Goal: Task Accomplishment & Management: Complete application form

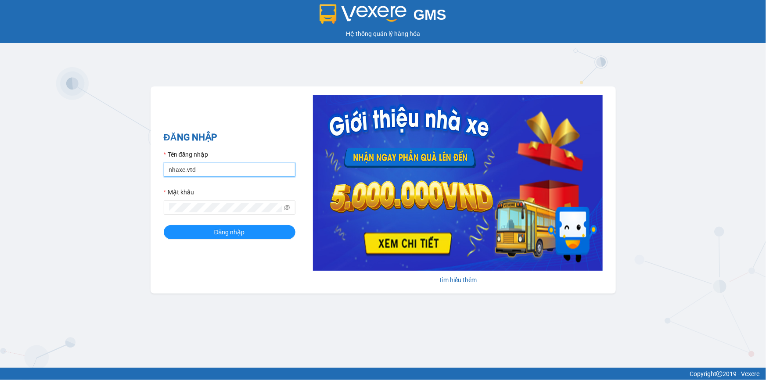
drag, startPoint x: 207, startPoint y: 174, endPoint x: 153, endPoint y: 174, distance: 54.5
click at [153, 174] on div "ĐĂNG NHẬP Tên đăng nhập nhaxe.vtd Mật khẩu Đăng nhập Tìm hiểu thêm" at bounding box center [384, 190] width 466 height 207
type input "thanhvan.vtd"
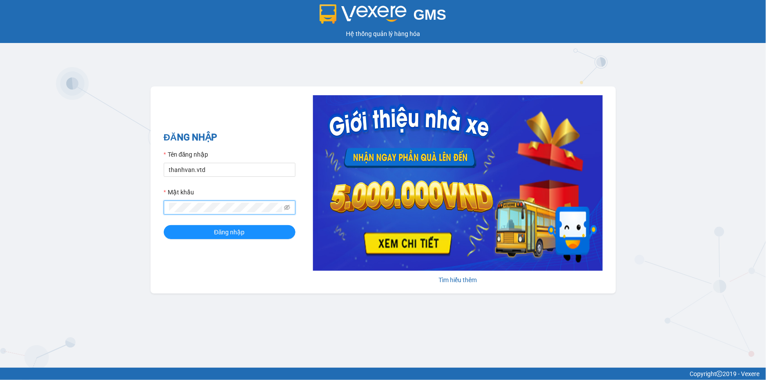
click at [162, 207] on div "ĐĂNG NHẬP Tên đăng nhập thanhvan.vtd Mật khẩu Đăng nhập Tìm hiểu thêm" at bounding box center [384, 190] width 466 height 207
click at [164, 225] on button "Đăng nhập" at bounding box center [230, 232] width 132 height 14
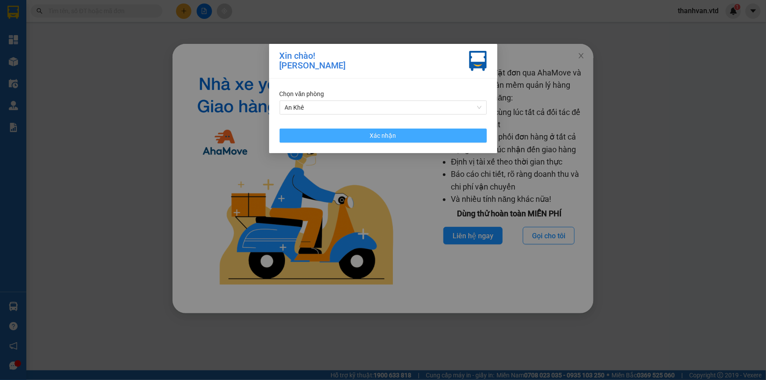
click at [418, 135] on button "Xác nhận" at bounding box center [383, 136] width 207 height 14
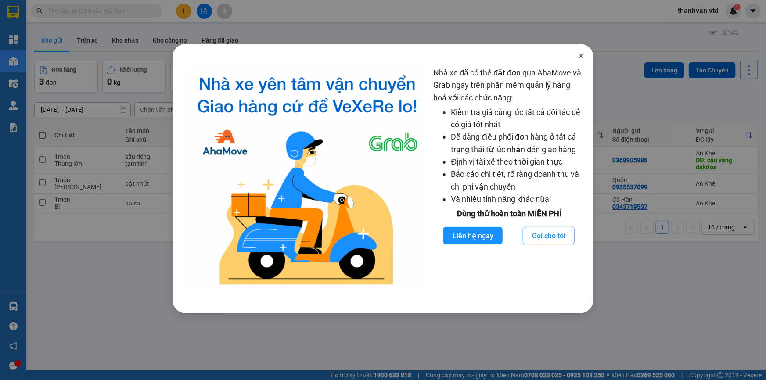
click at [580, 53] on icon "close" at bounding box center [581, 55] width 7 height 7
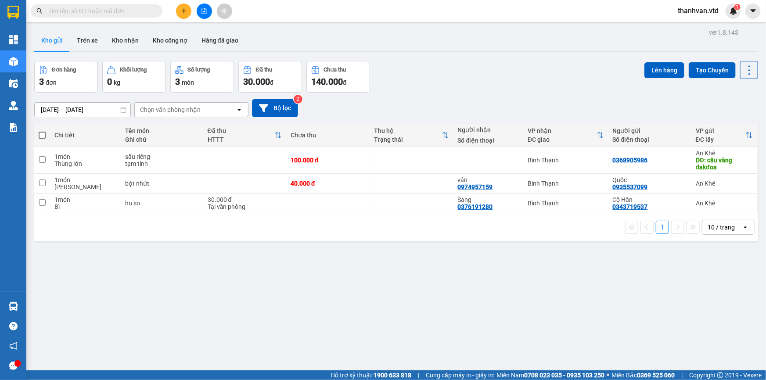
click at [502, 88] on div "Đơn hàng 3 đơn Khối lượng 0 kg Số lượng 3 món Đã thu 30.000 đ Chưa thu 140.000 …" at bounding box center [396, 77] width 724 height 32
drag, startPoint x: 455, startPoint y: 87, endPoint x: 370, endPoint y: 130, distance: 95.3
click at [454, 87] on div "Đơn hàng 3 đơn Khối lượng 0 kg Số lượng 3 món Đã thu 30.000 đ Chưa thu 140.000 …" at bounding box center [396, 77] width 724 height 32
click at [426, 95] on div "[DATE] – [DATE] Press the down arrow key to interact with the calendar and sele…" at bounding box center [396, 108] width 724 height 31
click at [16, 365] on div at bounding box center [17, 364] width 7 height 7
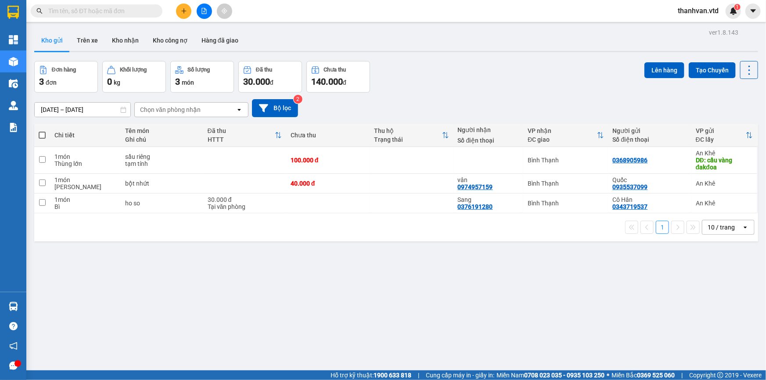
click at [338, 284] on div "ver 1.8.143 Kho gửi Trên xe Kho nhận Kho công nợ Hàng đã giao Đơn hàng 3 đơn Kh…" at bounding box center [396, 216] width 731 height 380
click at [181, 6] on button at bounding box center [183, 11] width 15 height 15
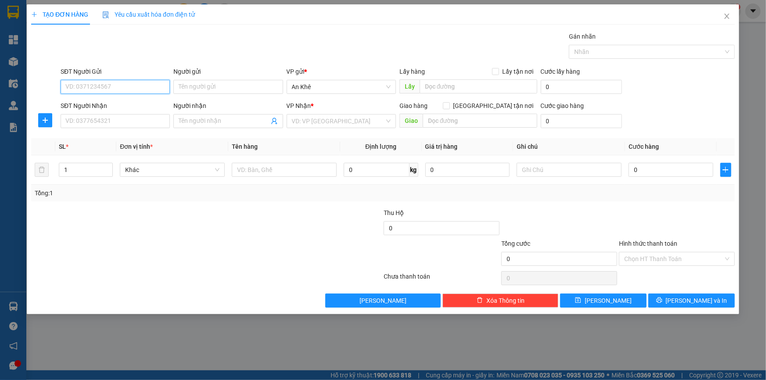
click at [99, 83] on input "SĐT Người Gửi" at bounding box center [115, 87] width 109 height 14
click at [91, 94] on div "SĐT Người Gửi 09672" at bounding box center [115, 82] width 109 height 31
click at [91, 99] on form "SĐT Người Gửi 09672 Người gửi Tên người gửi VP gửi * An Khê Lấy hàng Lấy tận nơ…" at bounding box center [383, 99] width 704 height 65
click at [111, 88] on input "09672" at bounding box center [115, 87] width 109 height 14
click at [112, 107] on div "0967204246 - nhi" at bounding box center [115, 105] width 99 height 10
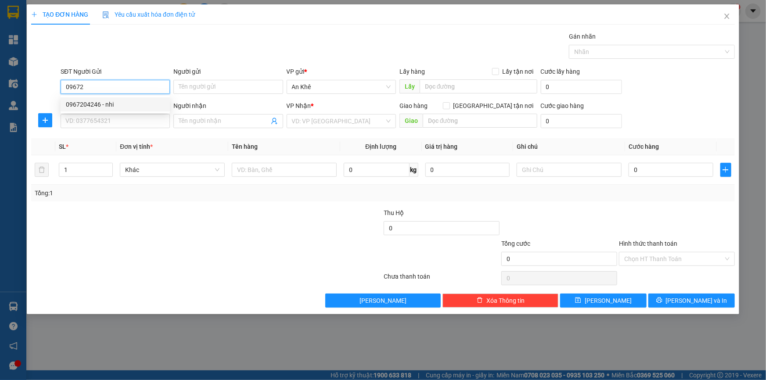
type input "0967204246"
type input "nhi"
type input "0859660099"
type input "ân"
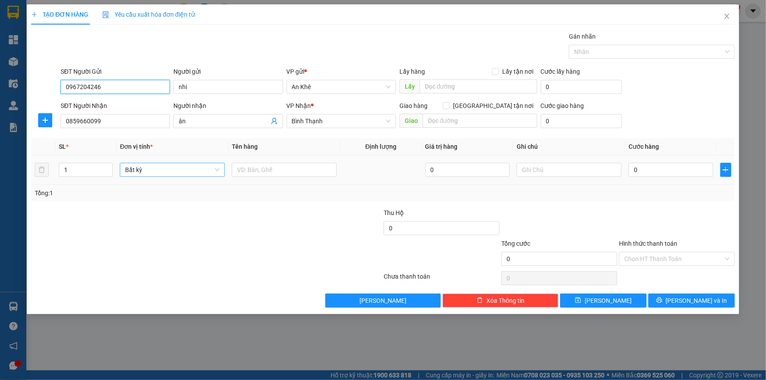
click at [217, 170] on span "Bất kỳ" at bounding box center [172, 169] width 94 height 13
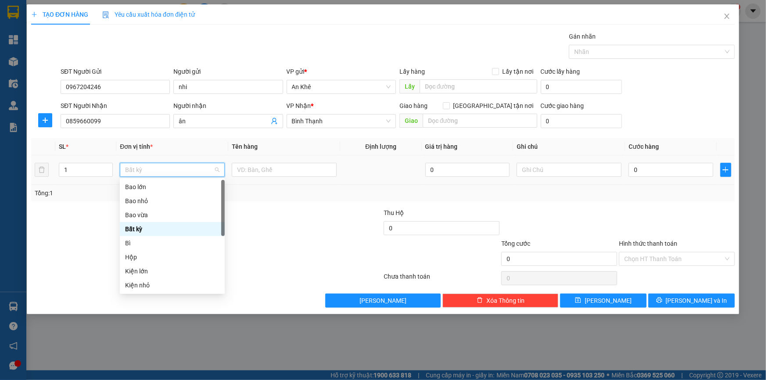
type input "h"
click at [172, 206] on div "Hộp" at bounding box center [172, 201] width 94 height 10
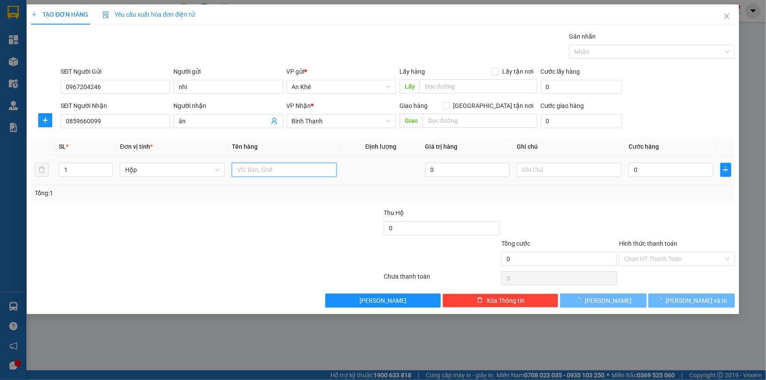
click at [276, 168] on input "text" at bounding box center [284, 170] width 105 height 14
type input "xet nghiem"
click at [630, 165] on input "0" at bounding box center [671, 170] width 85 height 14
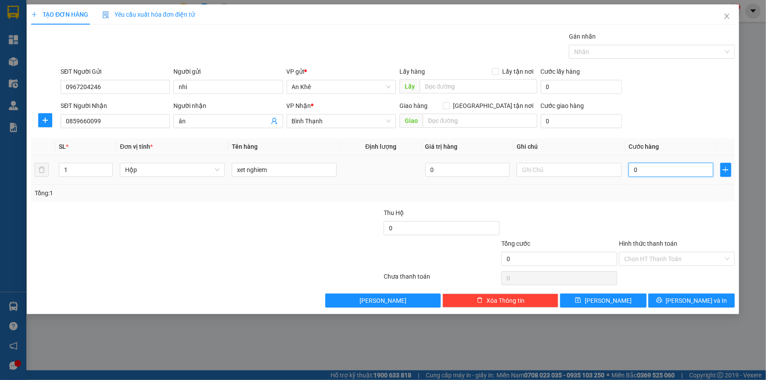
type input "4"
type input "40"
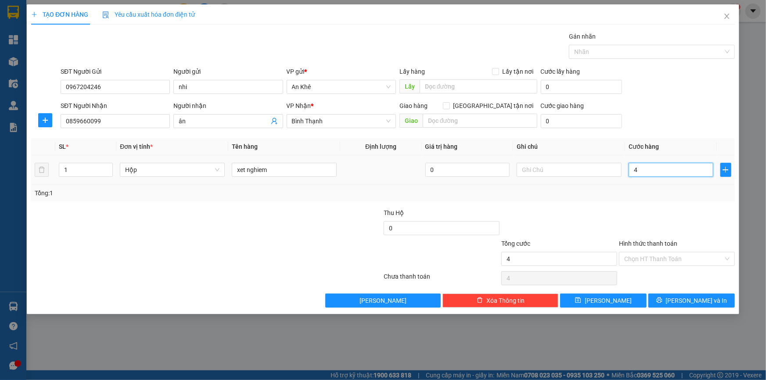
type input "40"
type input "400"
type input "4.000"
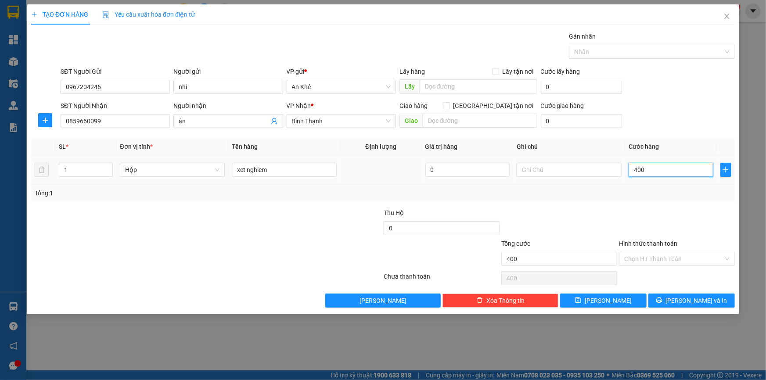
type input "4.000"
type input "40.000"
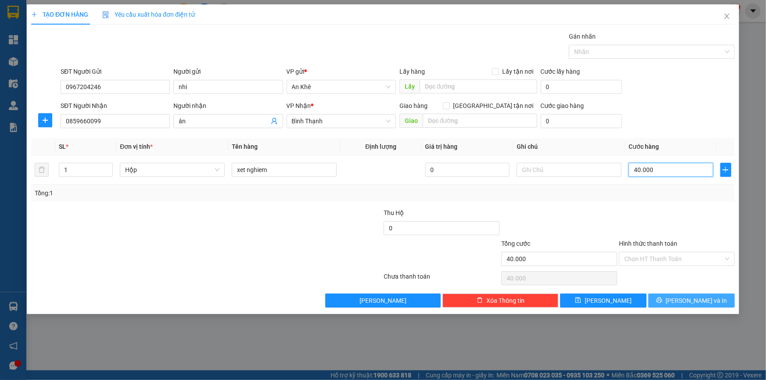
type input "40.000"
click at [662, 300] on icon "printer" at bounding box center [660, 301] width 6 height 6
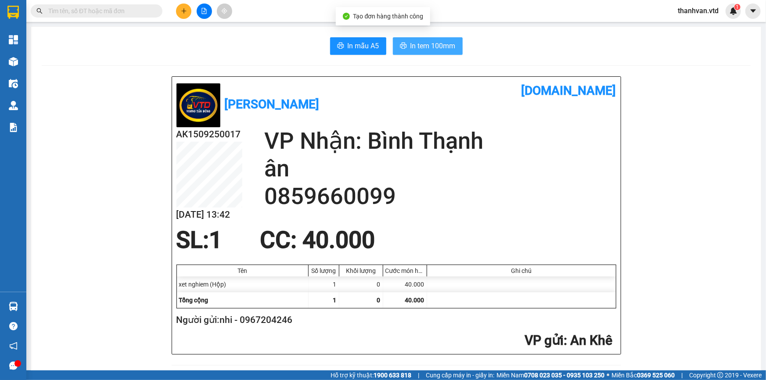
click at [432, 47] on span "In tem 100mm" at bounding box center [433, 45] width 45 height 11
